Goal: Book appointment/travel/reservation

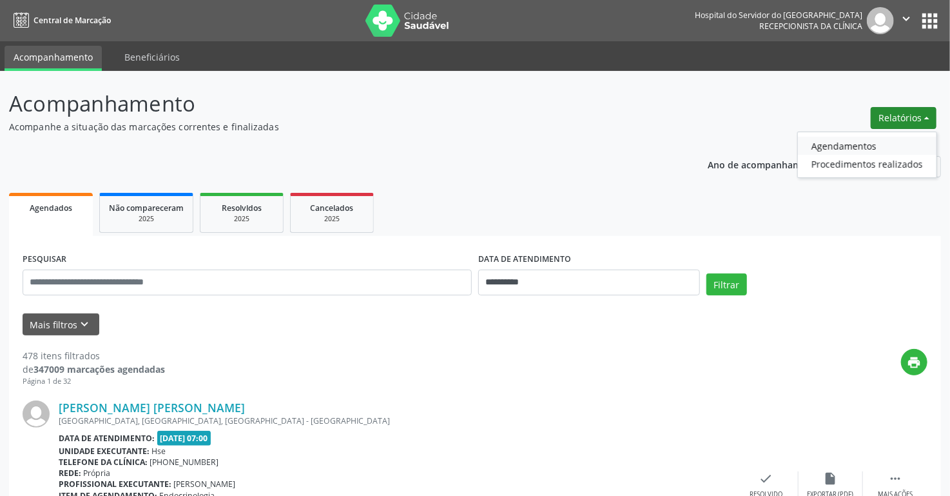
click at [831, 150] on link "Agendamentos" at bounding box center [867, 146] width 139 height 18
select select "*"
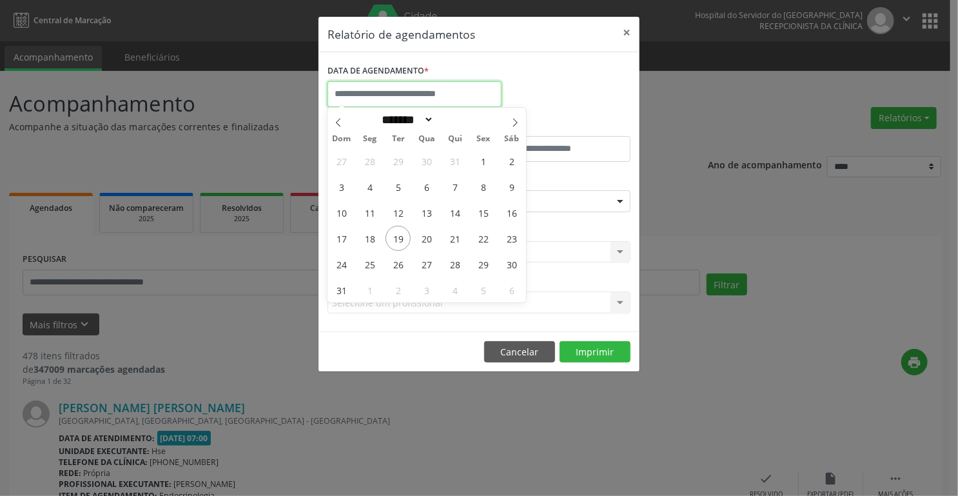
click at [408, 90] on input "text" at bounding box center [414, 94] width 174 height 26
click at [395, 242] on span "19" at bounding box center [397, 238] width 25 height 25
type input "**********"
click at [396, 236] on span "19" at bounding box center [397, 238] width 25 height 25
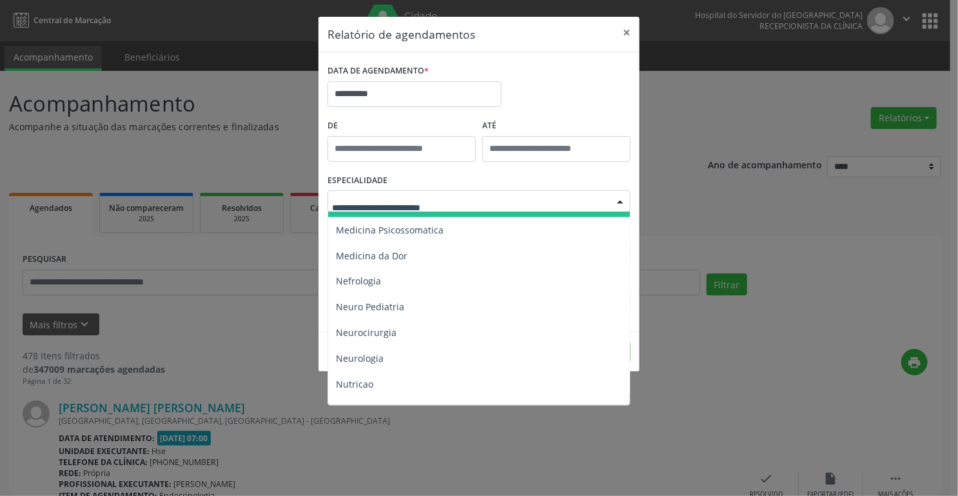
scroll to position [1134, 0]
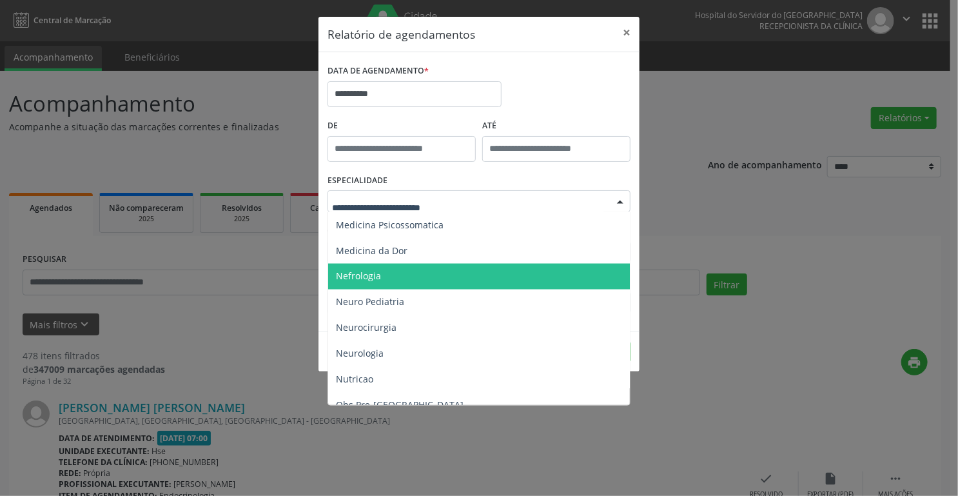
click at [372, 278] on span "Nefrologia" at bounding box center [358, 276] width 45 height 12
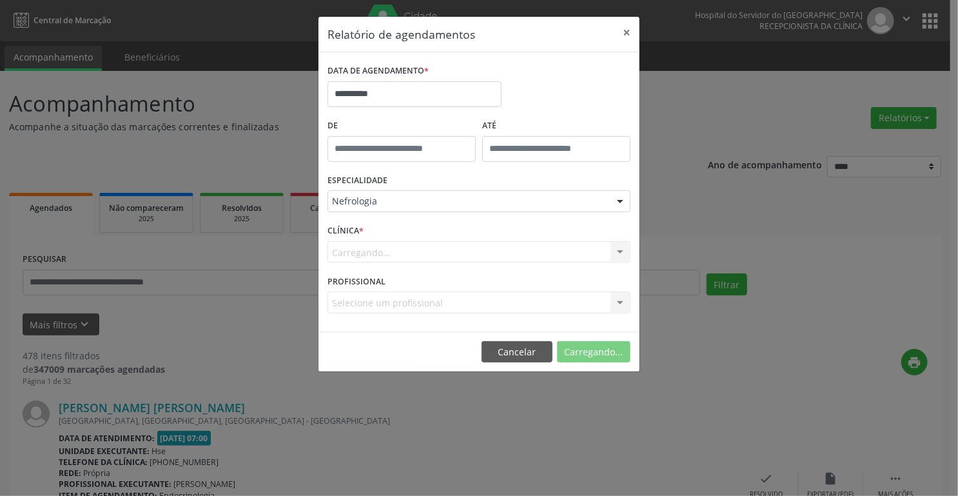
click at [361, 231] on span "*" at bounding box center [361, 230] width 5 height 11
click at [358, 252] on div "Carregando... Nenhum resultado encontrado para: " " Não há nenhuma opção para s…" at bounding box center [478, 252] width 303 height 22
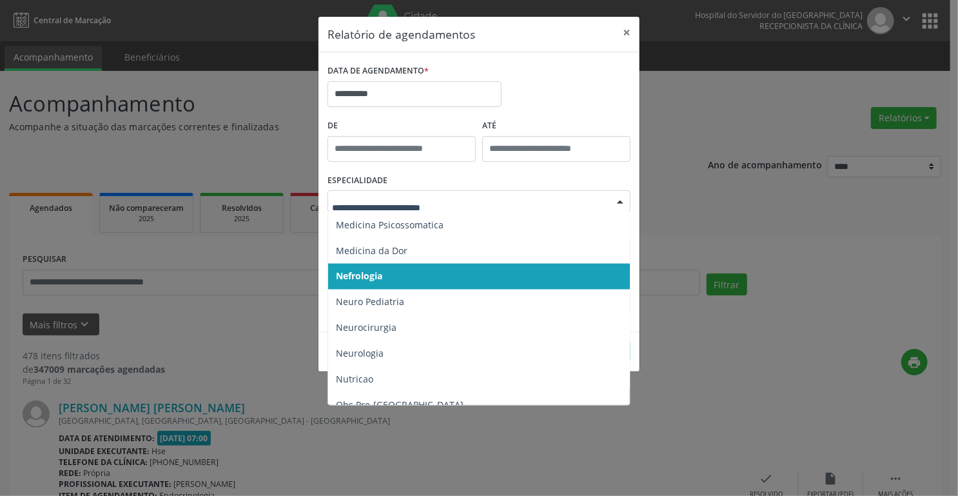
click at [378, 275] on span "Nefrologia" at bounding box center [359, 276] width 46 height 12
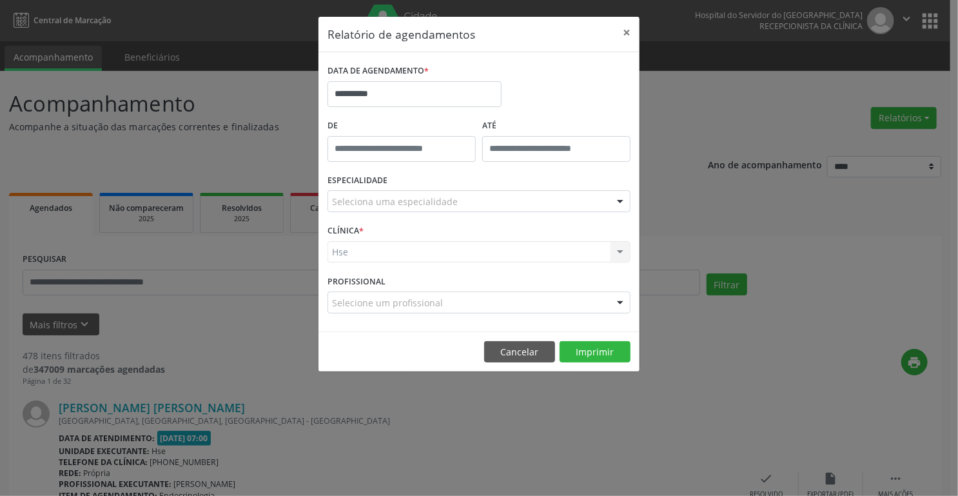
click at [347, 253] on div "Hse Hse Nenhum resultado encontrado para: " " Não há nenhuma opção para ser exi…" at bounding box center [478, 252] width 303 height 22
click at [341, 252] on div "Hse Hse Nenhum resultado encontrado para: " " Não há nenhuma opção para ser exi…" at bounding box center [478, 252] width 303 height 22
click at [619, 251] on div "Hse Hse Nenhum resultado encontrado para: " " Não há nenhuma opção para ser exi…" at bounding box center [478, 252] width 303 height 22
drag, startPoint x: 617, startPoint y: 251, endPoint x: 387, endPoint y: 240, distance: 230.3
click at [617, 251] on div "Hse Hse Nenhum resultado encontrado para: " " Não há nenhuma opção para ser exi…" at bounding box center [478, 252] width 303 height 22
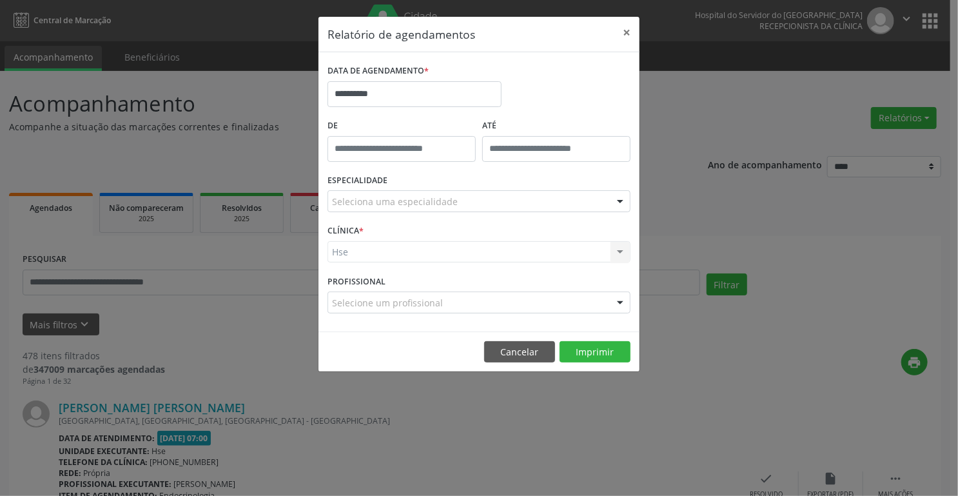
click at [343, 250] on div "Hse Hse Nenhum resultado encontrado para: " " Não há nenhuma opção para ser exi…" at bounding box center [478, 252] width 303 height 22
click at [361, 230] on span "*" at bounding box center [361, 230] width 5 height 11
click at [339, 251] on div "Hse Hse Nenhum resultado encontrado para: " " Não há nenhuma opção para ser exi…" at bounding box center [478, 252] width 303 height 22
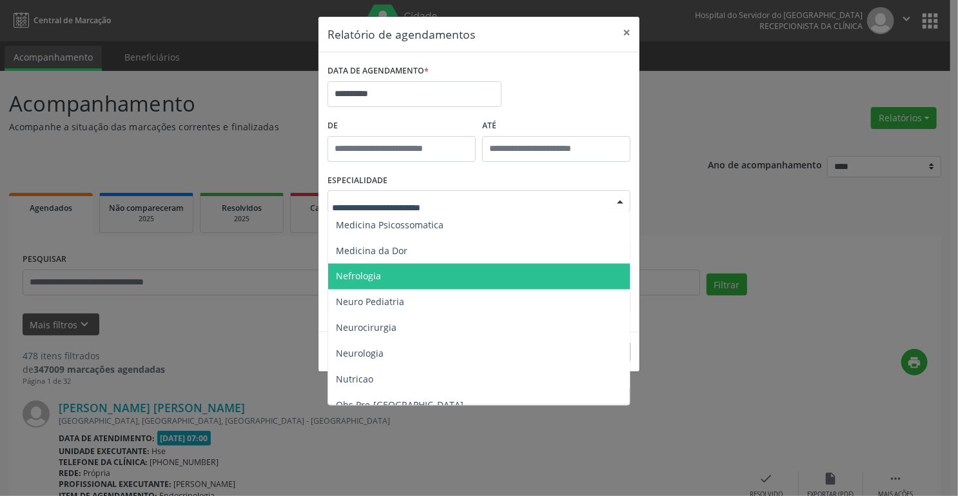
click at [366, 276] on span "Nefrologia" at bounding box center [358, 276] width 45 height 12
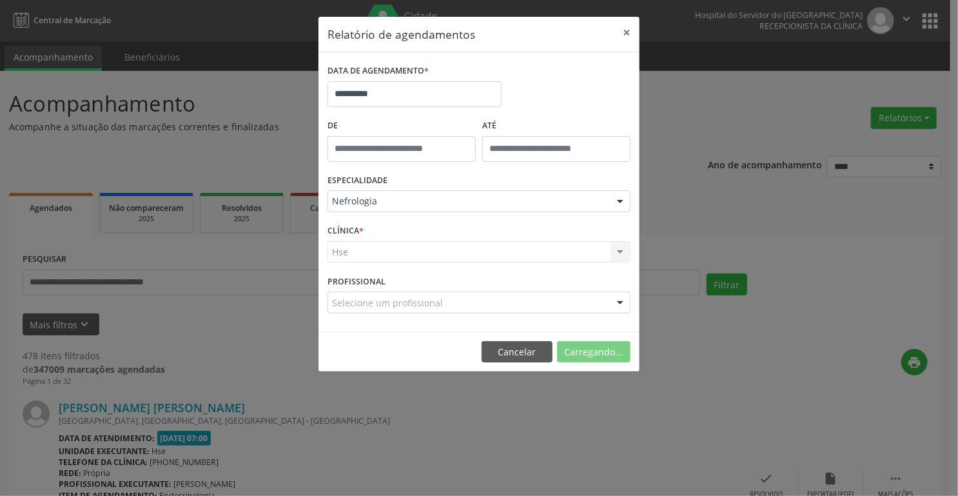
click at [340, 256] on div "Hse Hse Nenhum resultado encontrado para: " " Não há nenhuma opção para ser exi…" at bounding box center [478, 252] width 303 height 22
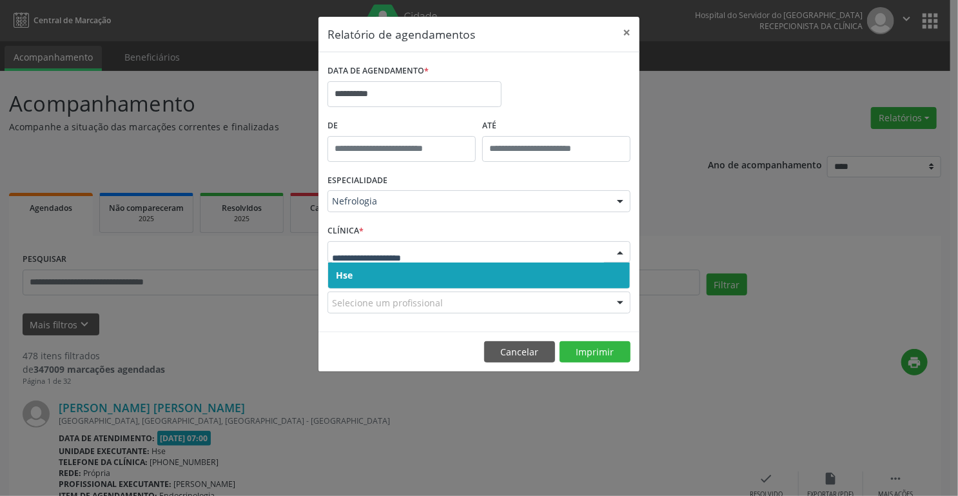
click at [330, 251] on div at bounding box center [478, 252] width 303 height 22
click at [619, 250] on div at bounding box center [619, 253] width 19 height 22
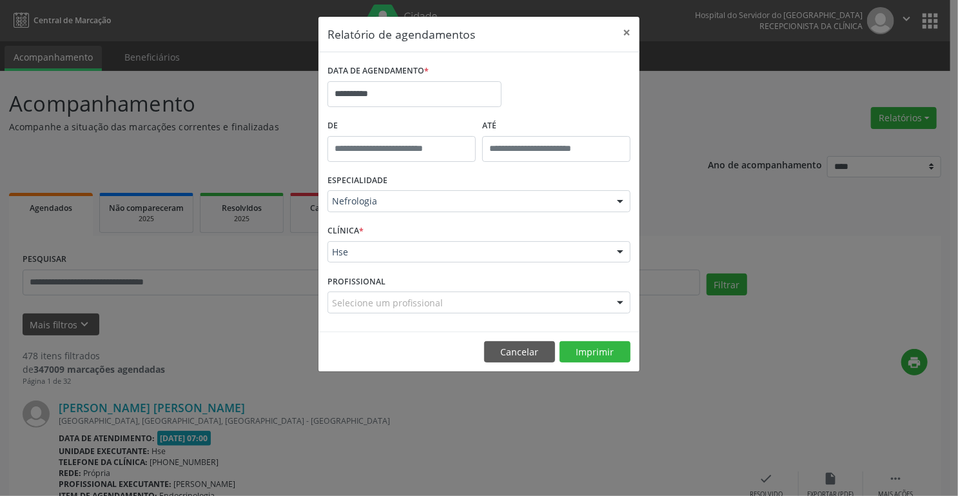
click at [614, 250] on div at bounding box center [619, 253] width 19 height 22
click at [595, 353] on button "Imprimir" at bounding box center [594, 352] width 71 height 22
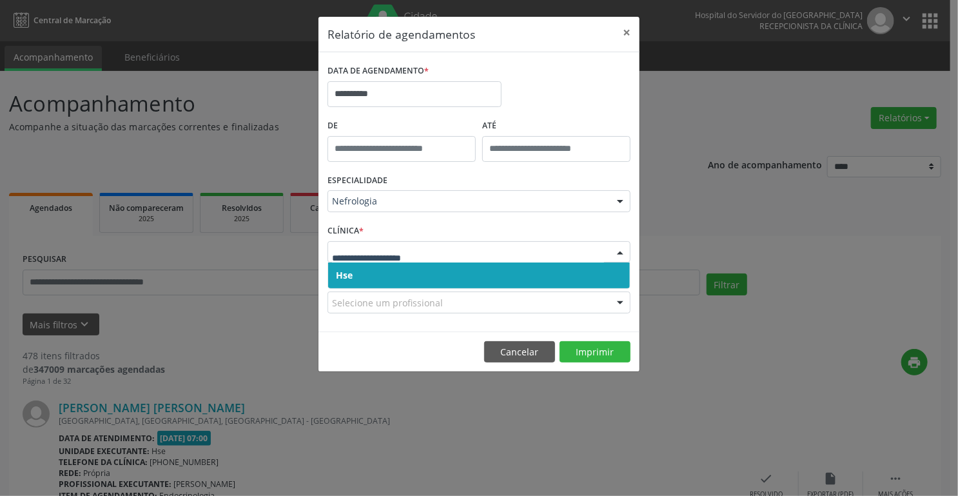
drag, startPoint x: 374, startPoint y: 252, endPoint x: 372, endPoint y: 240, distance: 12.4
click at [369, 275] on span "Hse" at bounding box center [479, 275] width 302 height 26
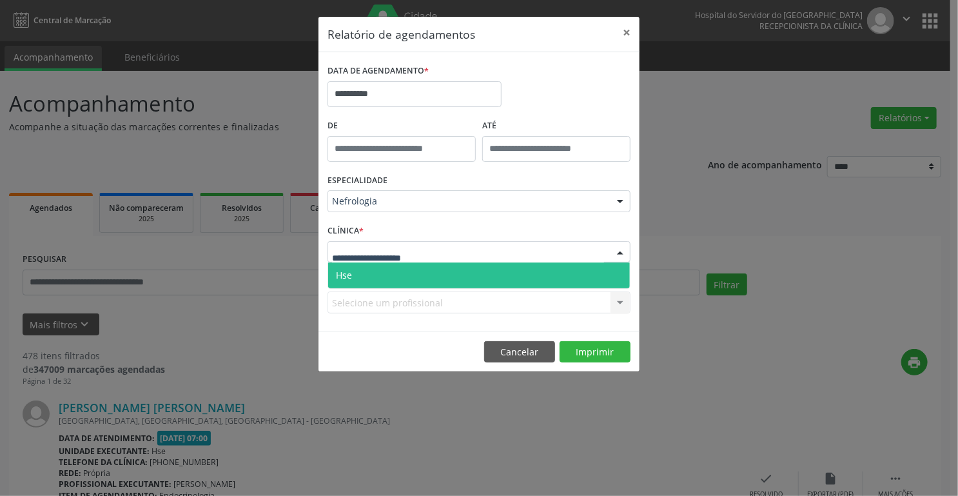
click at [371, 242] on div at bounding box center [478, 252] width 303 height 22
click at [367, 270] on span "Hse" at bounding box center [479, 275] width 302 height 26
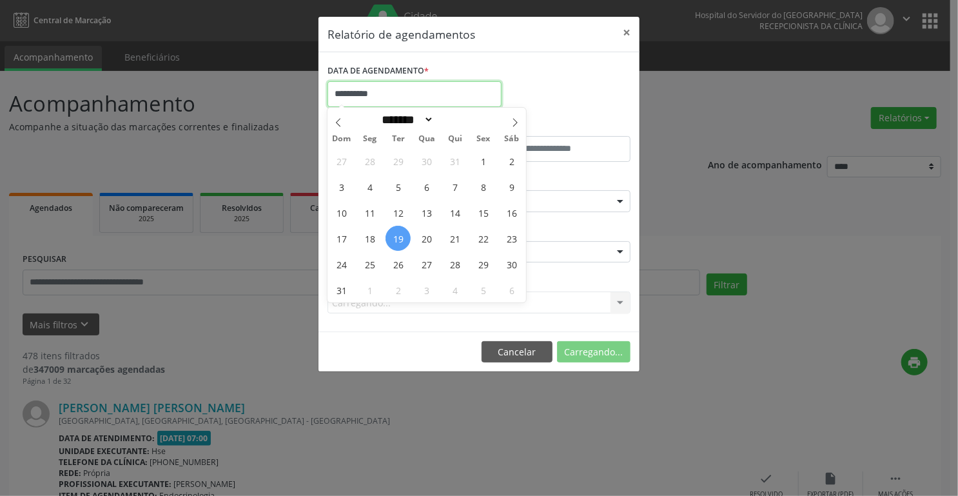
click at [415, 93] on input "**********" at bounding box center [414, 94] width 174 height 26
click at [398, 229] on span "19" at bounding box center [397, 238] width 25 height 25
type input "**********"
click at [398, 229] on span "19" at bounding box center [397, 238] width 25 height 25
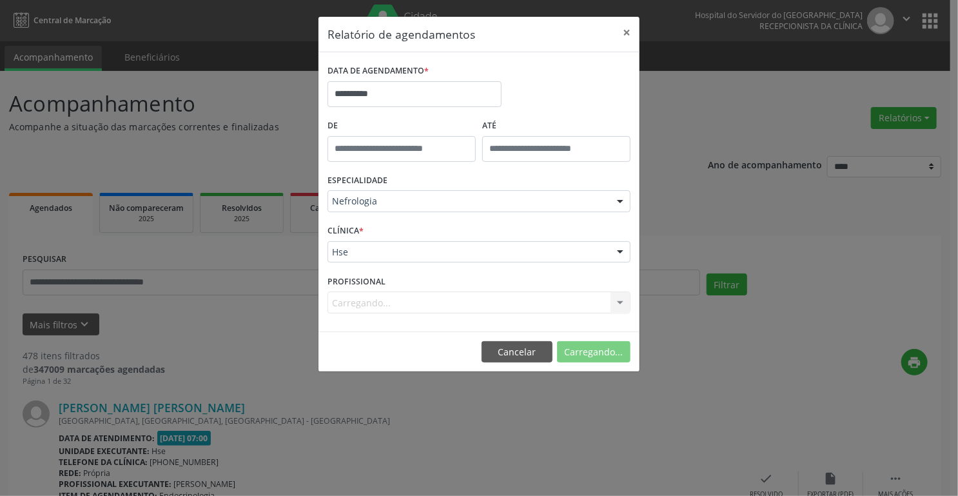
click at [401, 230] on div "CLÍNICA * Hse Hse Nenhum resultado encontrado para: " " Não há nenhuma opção pa…" at bounding box center [478, 246] width 309 height 50
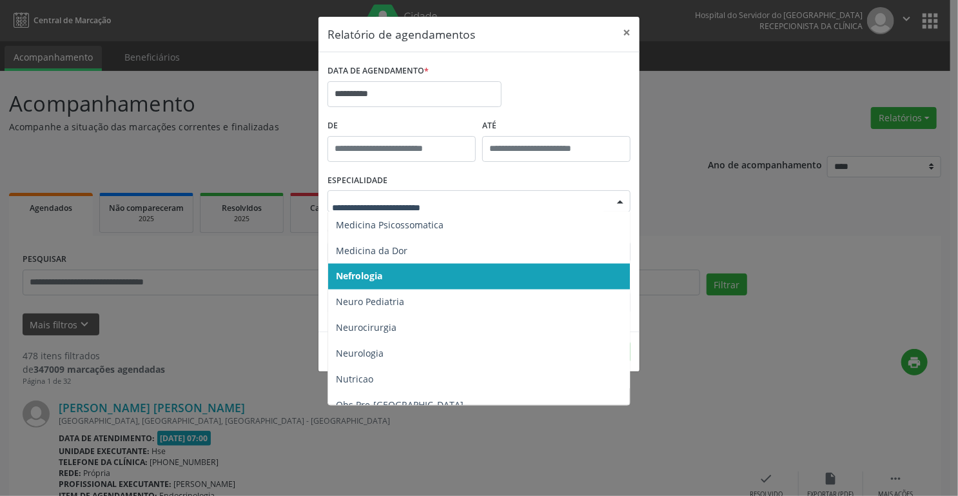
drag, startPoint x: 391, startPoint y: 203, endPoint x: 389, endPoint y: 211, distance: 8.6
click at [390, 274] on span "Nefrologia" at bounding box center [480, 277] width 304 height 26
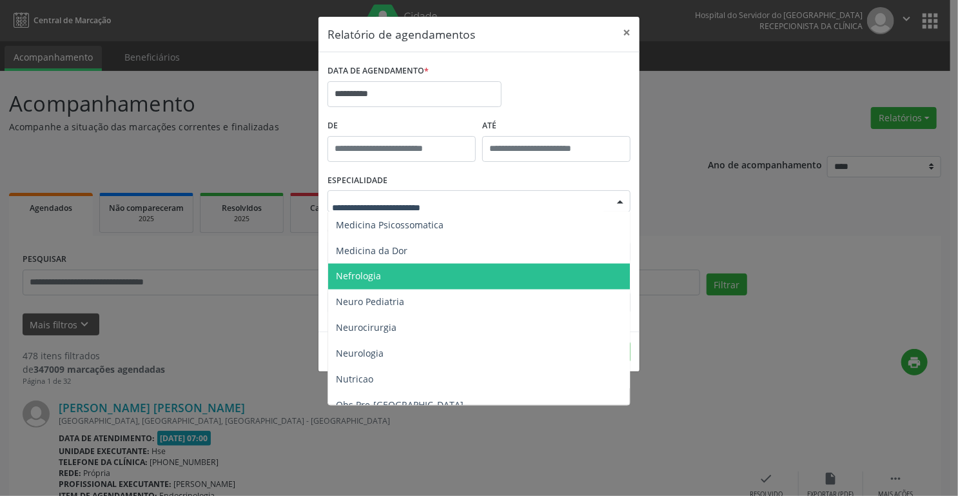
click at [392, 272] on span "Nefrologia" at bounding box center [480, 277] width 304 height 26
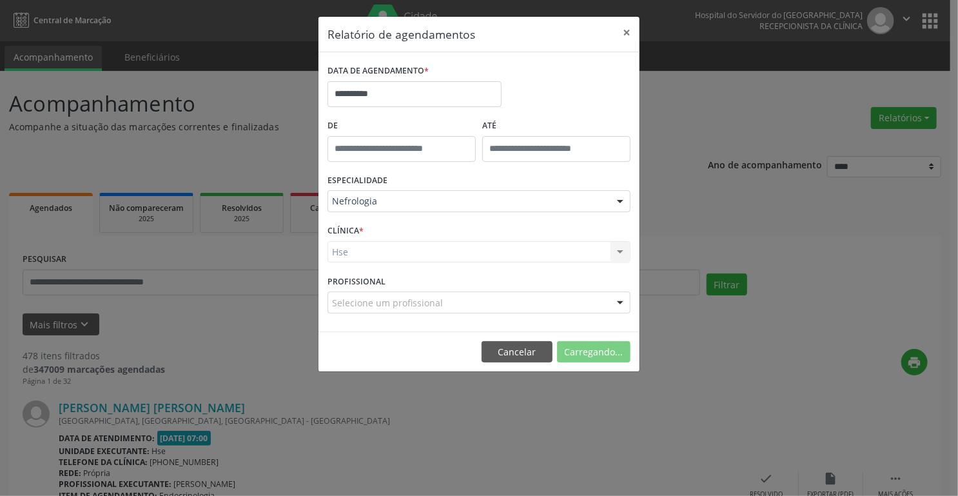
click at [367, 250] on div "Hse Hse Nenhum resultado encontrado para: " " Não há nenhuma opção para ser exi…" at bounding box center [478, 252] width 303 height 22
click at [345, 250] on div "Hse Hse Nenhum resultado encontrado para: " " Não há nenhuma opção para ser exi…" at bounding box center [478, 252] width 303 height 22
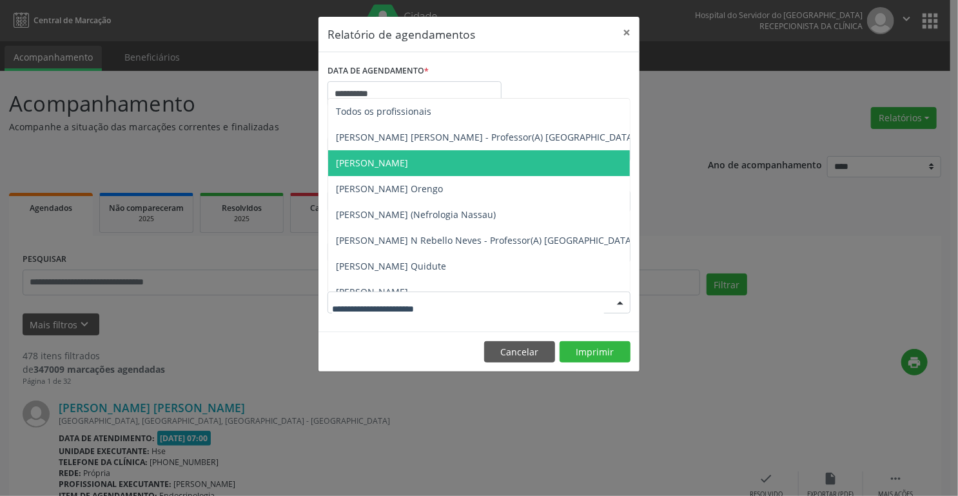
click at [408, 159] on span "[PERSON_NAME]" at bounding box center [372, 163] width 72 height 12
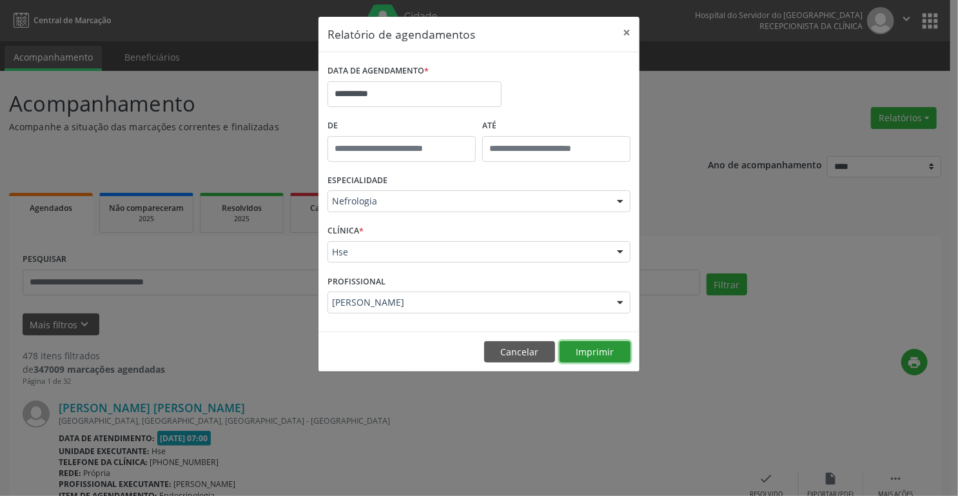
click at [583, 348] on button "Imprimir" at bounding box center [594, 352] width 71 height 22
